Goal: Feedback & Contribution: Contribute content

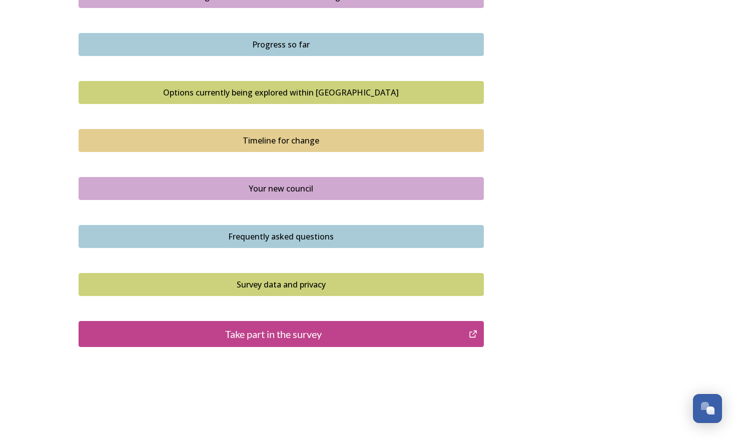
scroll to position [638, 0]
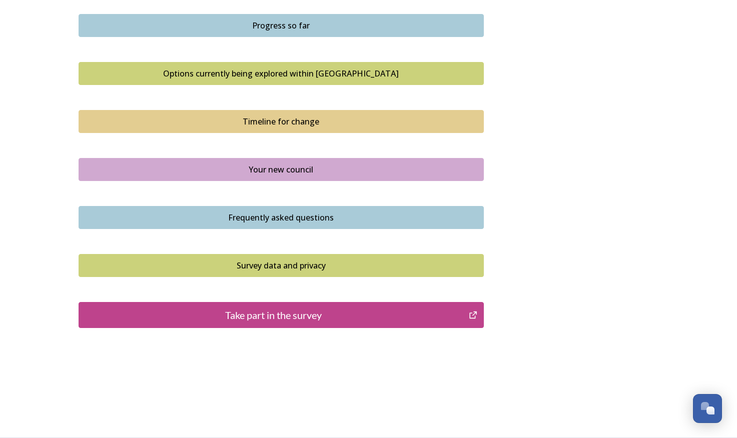
click at [282, 319] on div "Take part in the survey" at bounding box center [274, 315] width 380 height 15
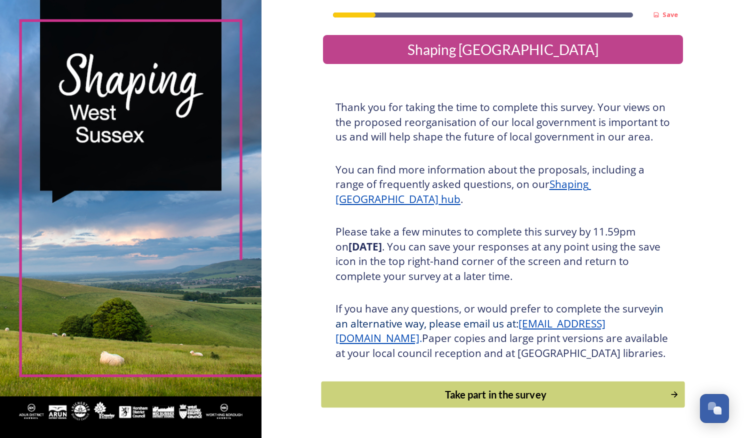
click at [423, 402] on div "Take part in the survey" at bounding box center [496, 394] width 338 height 15
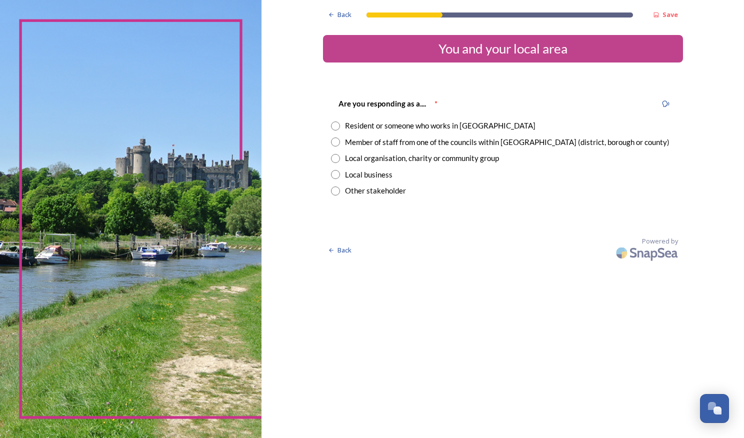
click at [335, 127] on input "radio" at bounding box center [335, 126] width 9 height 9
radio input "true"
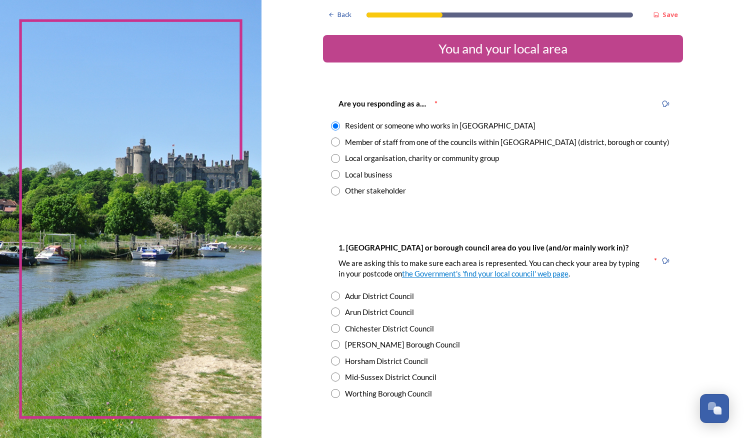
click at [331, 361] on input "radio" at bounding box center [335, 361] width 9 height 9
radio input "true"
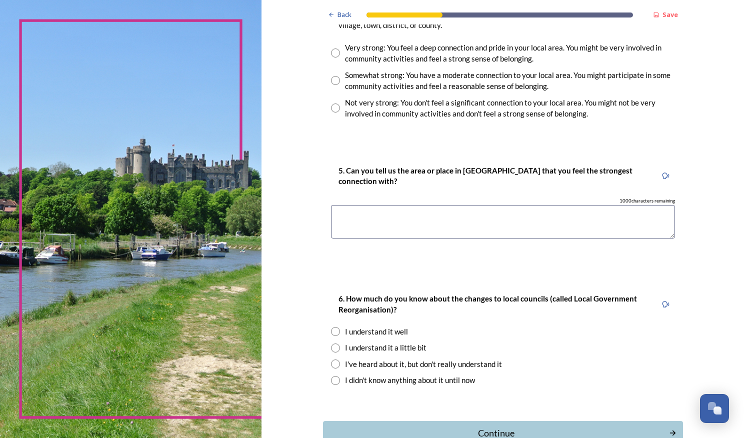
scroll to position [740, 0]
